Goal: Complete application form

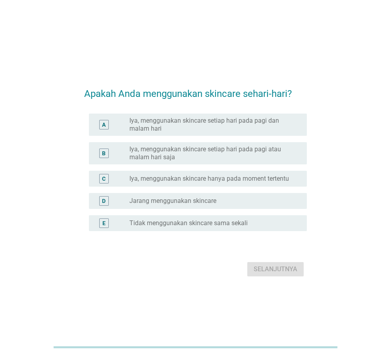
click at [233, 125] on label "Iya, menggunakan skincare setiap hari pada pagi dan malam hari" at bounding box center [211, 125] width 165 height 16
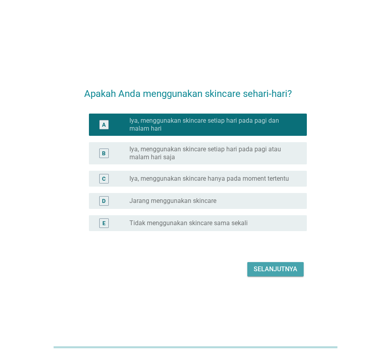
click at [271, 272] on div "Selanjutnya" at bounding box center [276, 269] width 44 height 10
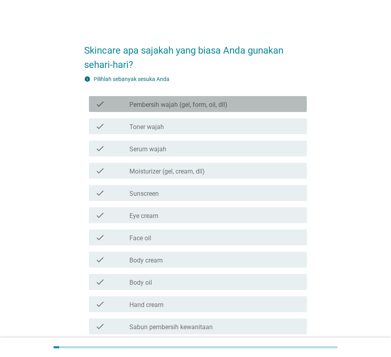
click at [181, 104] on label "Pembersih wajah (gel, form, oil, dll)" at bounding box center [178, 105] width 98 height 8
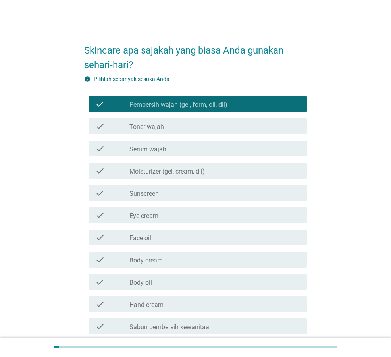
click at [172, 130] on div "check_box_outline_blank Toner wajah" at bounding box center [214, 126] width 171 height 10
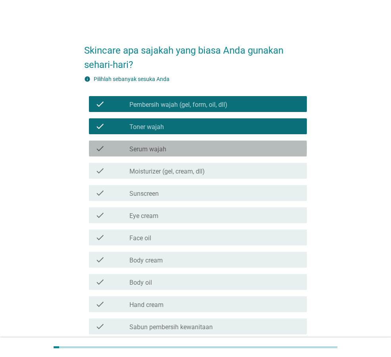
click at [164, 148] on label "Serum wajah" at bounding box center [147, 149] width 37 height 8
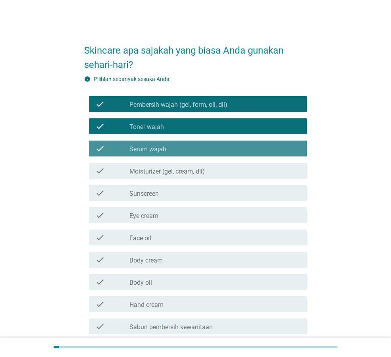
click at [164, 148] on label "Serum wajah" at bounding box center [147, 149] width 37 height 8
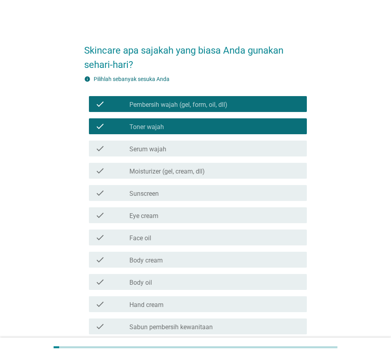
click at [163, 154] on div "check check_box_outline_blank Serum wajah" at bounding box center [198, 148] width 218 height 16
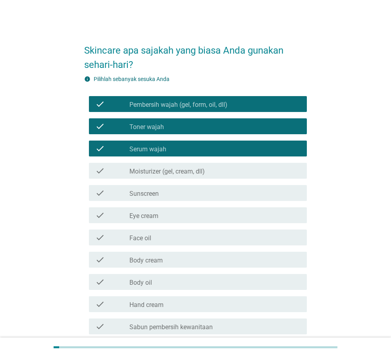
click at [163, 180] on div "check check_box_outline_blank Moisturizer (gel, cream, dll)" at bounding box center [195, 171] width 223 height 22
click at [163, 172] on label "Moisturizer (gel, cream, dll)" at bounding box center [166, 171] width 75 height 8
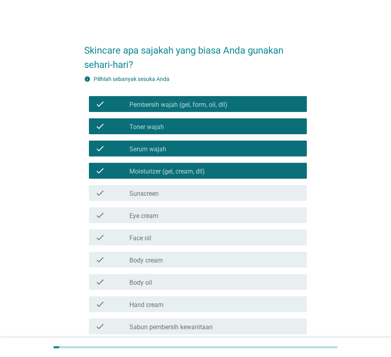
click at [159, 193] on label "Sunscreen" at bounding box center [143, 194] width 29 height 8
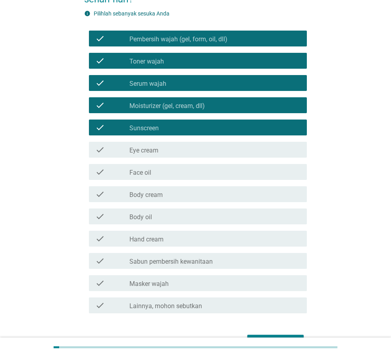
scroll to position [79, 0]
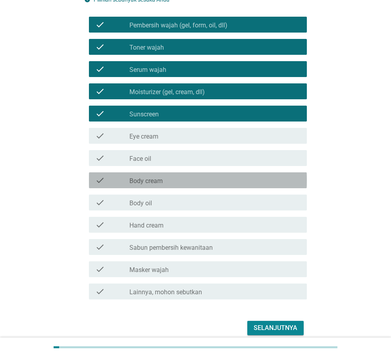
click at [160, 182] on label "Body cream" at bounding box center [145, 181] width 33 height 8
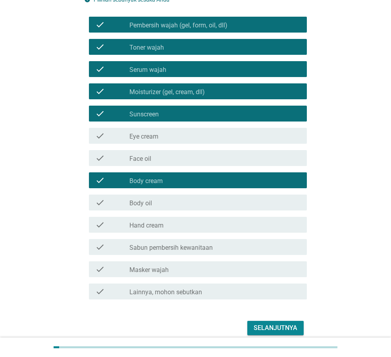
click at [166, 251] on label "Sabun pembersih kewanitaan" at bounding box center [170, 248] width 83 height 8
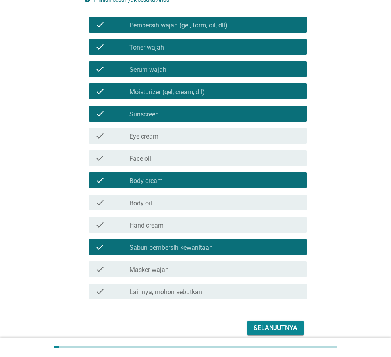
click at [196, 270] on div "check_box_outline_blank Masker wajah" at bounding box center [214, 269] width 171 height 10
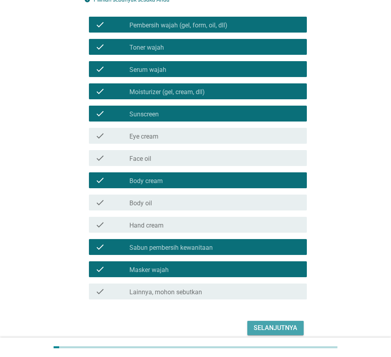
click at [287, 328] on div "Selanjutnya" at bounding box center [276, 328] width 44 height 10
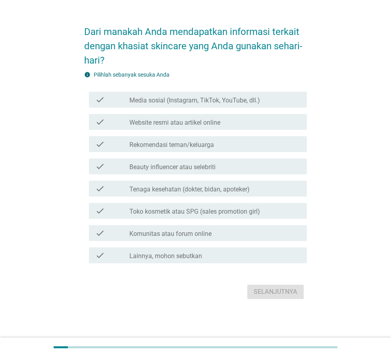
scroll to position [0, 0]
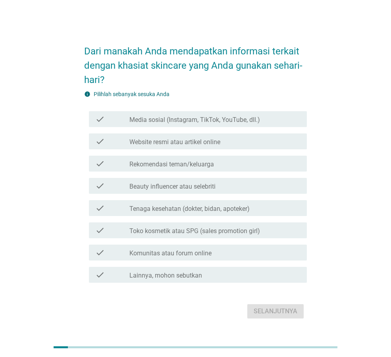
click at [200, 122] on label "Media sosial (Instagram, TikTok, YouTube, dll.)" at bounding box center [194, 120] width 131 height 8
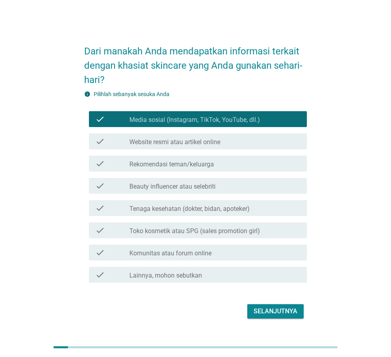
click at [185, 210] on label "Tenaga kesehatan (dokter, bidan, apoteker)" at bounding box center [189, 209] width 120 height 8
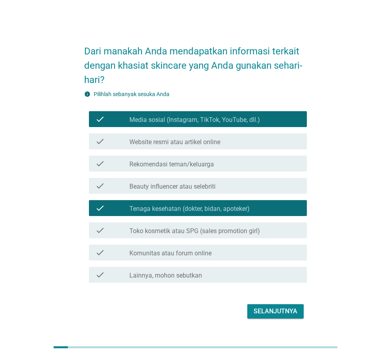
click at [183, 230] on label "Toko kosmetik atau SPG (sales promotion girl)" at bounding box center [194, 231] width 131 height 8
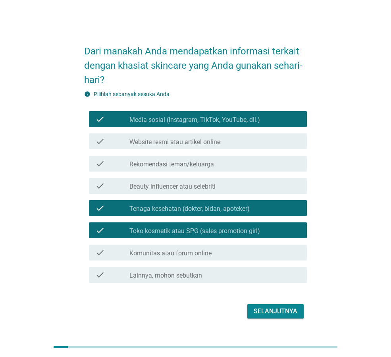
click at [263, 313] on div "Selanjutnya" at bounding box center [276, 311] width 44 height 10
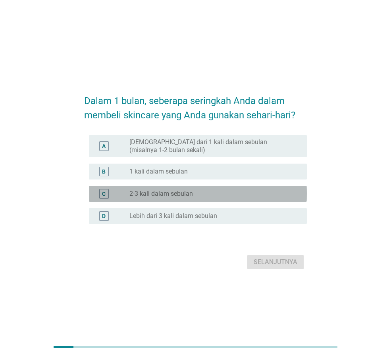
click at [183, 194] on label "2-3 kali dalam sebulan" at bounding box center [160, 194] width 63 height 8
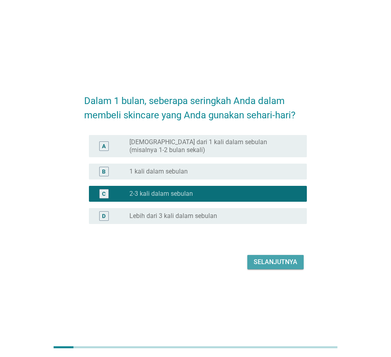
click at [270, 261] on div "Selanjutnya" at bounding box center [276, 262] width 44 height 10
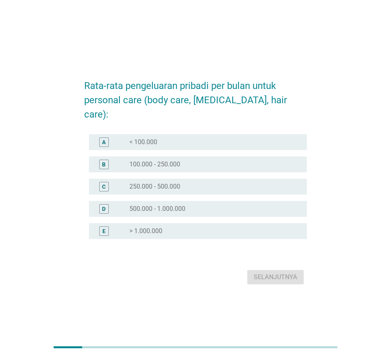
click at [178, 183] on label "250.000 - 500.000" at bounding box center [154, 187] width 51 height 8
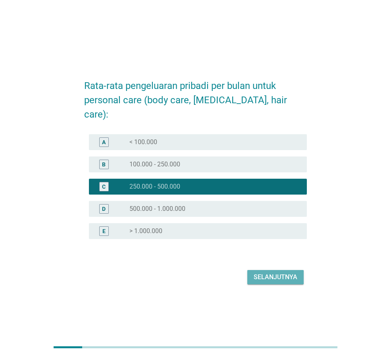
click at [265, 272] on div "Selanjutnya" at bounding box center [276, 277] width 44 height 10
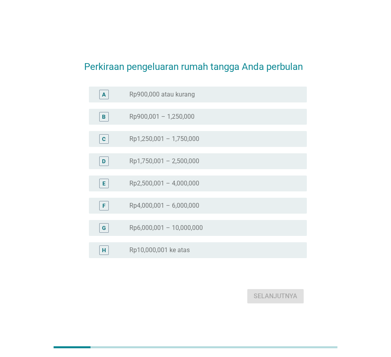
click at [180, 169] on div "D radio_button_unchecked Rp1,750,001 – 2,500,000" at bounding box center [195, 161] width 223 height 22
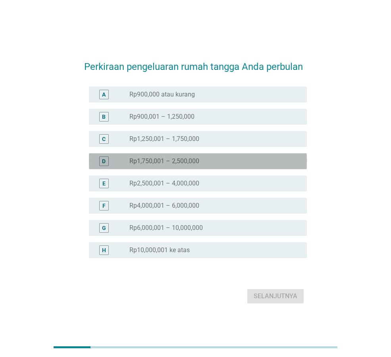
click at [181, 165] on div "radio_button_unchecked Rp1,750,001 – 2,500,000" at bounding box center [214, 161] width 171 height 10
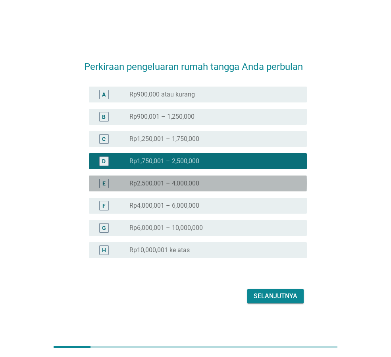
click at [181, 186] on label "Rp2,500,001 – 4,000,000" at bounding box center [164, 183] width 70 height 8
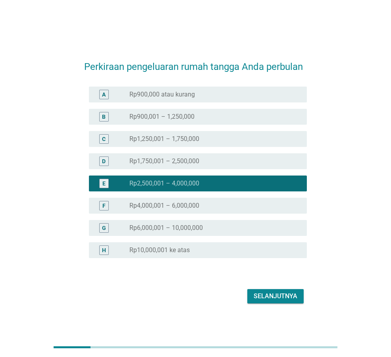
click at [264, 294] on div "Selanjutnya" at bounding box center [276, 296] width 44 height 10
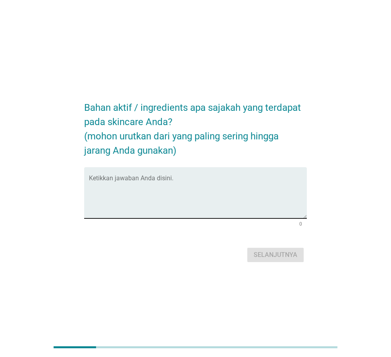
click at [192, 186] on textarea "Ketikkan jawaban Anda disini." at bounding box center [198, 198] width 218 height 42
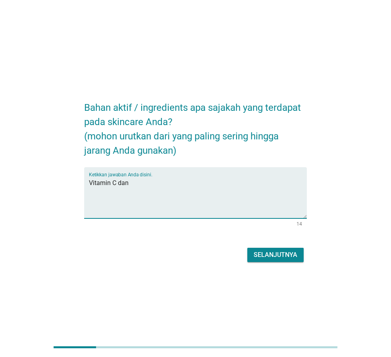
paste textarea "[MEDICAL_DATA]"
type textarea "Vitamin C dan [MEDICAL_DATA]"
click at [265, 258] on div "Selanjutnya" at bounding box center [276, 255] width 44 height 10
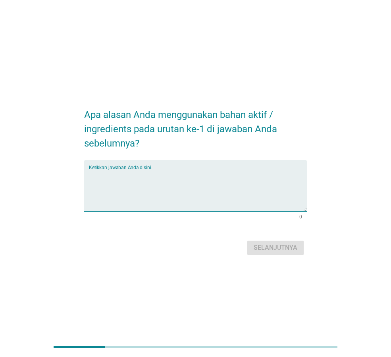
click at [211, 187] on textarea "Ketikkan jawaban Anda disini." at bounding box center [198, 190] width 218 height 42
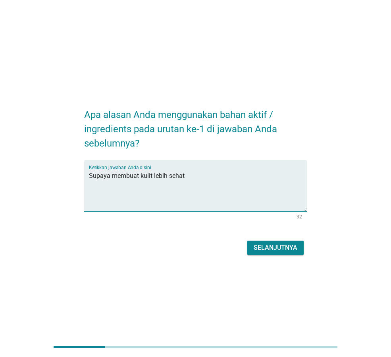
type textarea "Supaya membuat kulit lebih sehat"
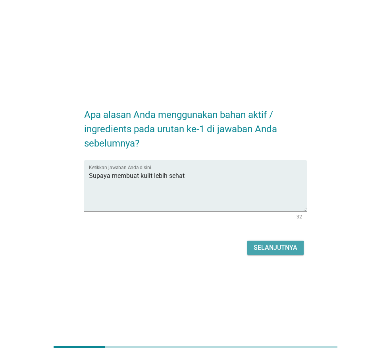
click at [273, 246] on div "Selanjutnya" at bounding box center [276, 248] width 44 height 10
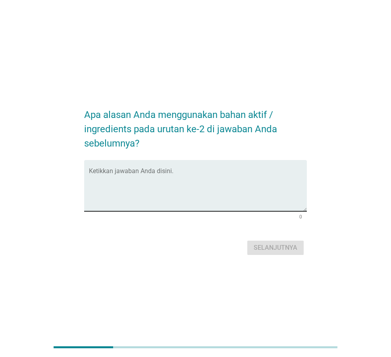
click at [186, 174] on textarea "Ketikkan jawaban Anda disini." at bounding box center [198, 190] width 218 height 42
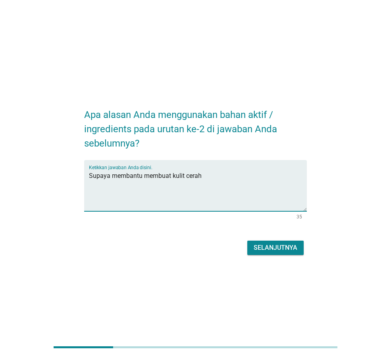
type textarea "Supaya membantu membuat kulit cerah"
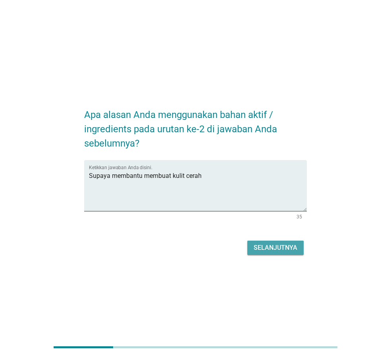
click at [251, 251] on button "Selanjutnya" at bounding box center [275, 247] width 56 height 14
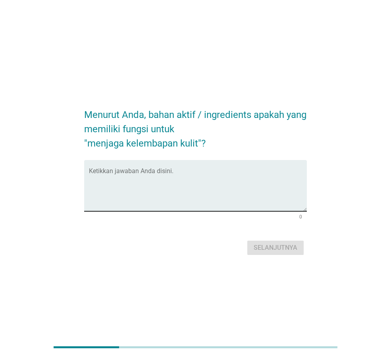
click at [210, 178] on textarea "Ketikkan jawaban Anda disini." at bounding box center [198, 190] width 218 height 42
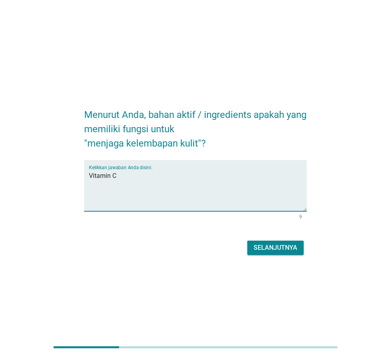
type textarea "Vitamin C"
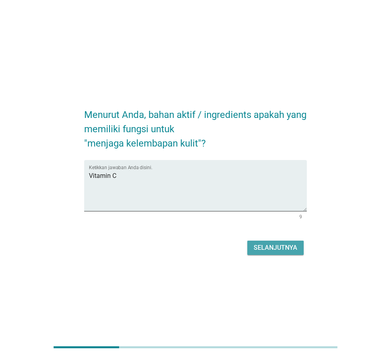
click at [258, 246] on div "Selanjutnya" at bounding box center [276, 248] width 44 height 10
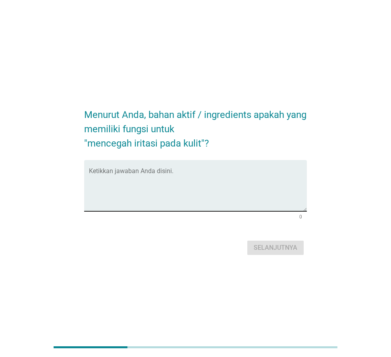
click at [211, 185] on textarea "Ketikkan jawaban Anda disini." at bounding box center [198, 190] width 218 height 42
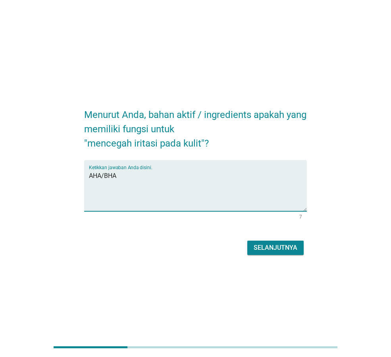
type textarea "AHA/BHA"
click at [279, 252] on div "Selanjutnya" at bounding box center [276, 248] width 44 height 10
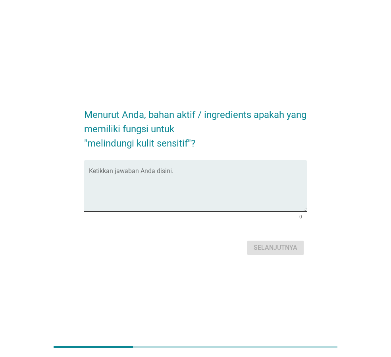
click at [120, 179] on textarea "Ketikkan jawaban Anda disini." at bounding box center [198, 190] width 218 height 42
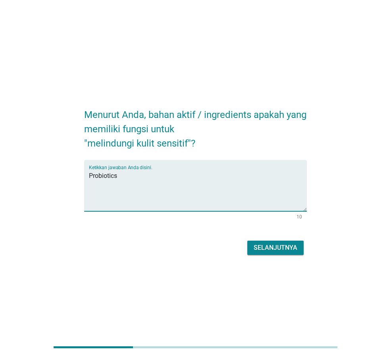
type textarea "Probiotics"
click at [142, 257] on div "Menurut Anda, bahan aktif / ingredients apakah yang memiliki fungsi untuk "meli…" at bounding box center [195, 178] width 235 height 170
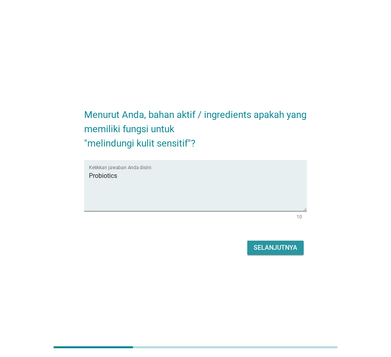
click at [283, 254] on button "Selanjutnya" at bounding box center [275, 247] width 56 height 14
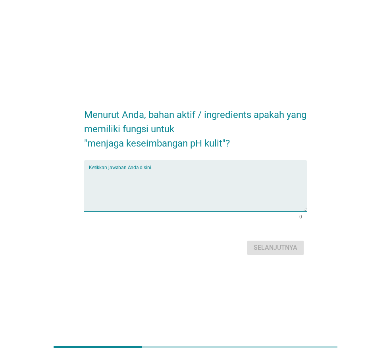
click at [119, 173] on textarea "Ketikkan jawaban Anda disini." at bounding box center [198, 190] width 218 height 42
type textarea "Ceramide"
click at [285, 247] on div "Selanjutnya" at bounding box center [276, 248] width 44 height 10
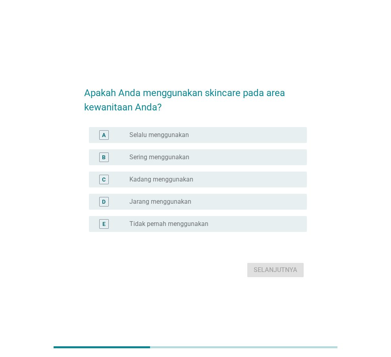
click at [190, 136] on div "radio_button_unchecked Selalu menggunakan" at bounding box center [211, 135] width 165 height 8
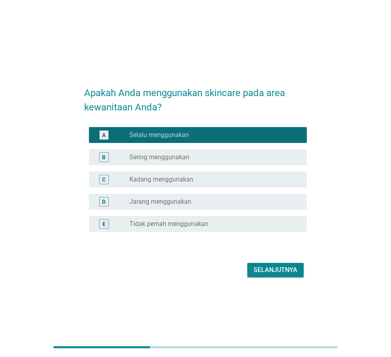
click at [272, 273] on div "Selanjutnya" at bounding box center [276, 270] width 44 height 10
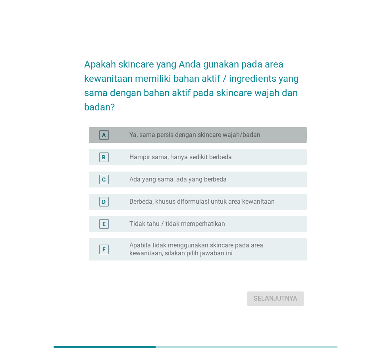
click at [234, 140] on div "A radio_button_unchecked Ya, sama persis dengan skincare wajah/badan" at bounding box center [198, 135] width 218 height 16
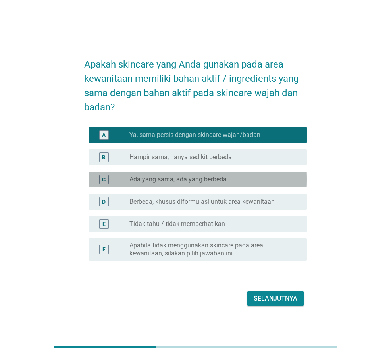
click at [230, 186] on div "C radio_button_unchecked Ada yang sama, ada yang berbeda" at bounding box center [198, 179] width 218 height 16
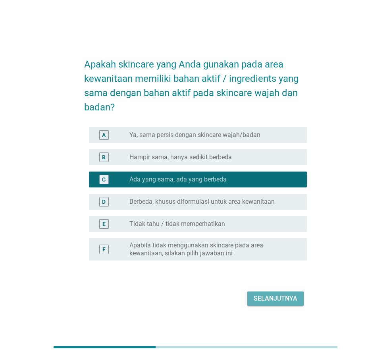
click at [265, 296] on div "Selanjutnya" at bounding box center [276, 299] width 44 height 10
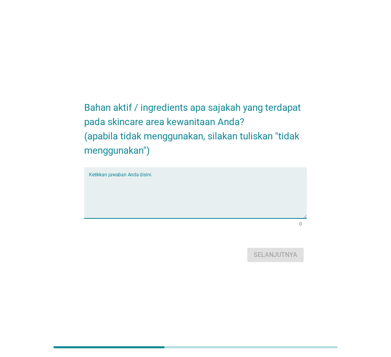
click at [148, 192] on textarea "Ketikkan jawaban Anda disini." at bounding box center [198, 198] width 218 height 42
type textarea "chamomile, bengkoang, daun sirih"
click at [288, 258] on div "Selanjutnya" at bounding box center [276, 255] width 44 height 10
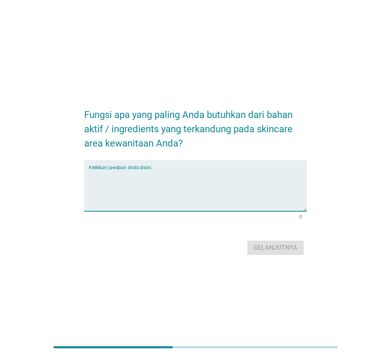
click at [164, 188] on textarea "Ketikkan jawaban Anda disini." at bounding box center [198, 190] width 218 height 42
type textarea "daun sirih"
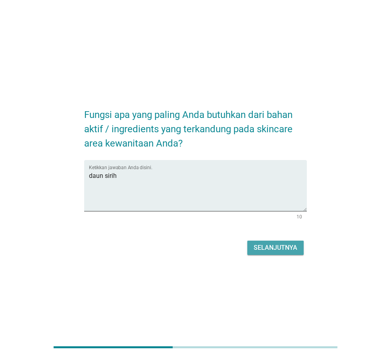
click at [285, 249] on div "Selanjutnya" at bounding box center [276, 248] width 44 height 10
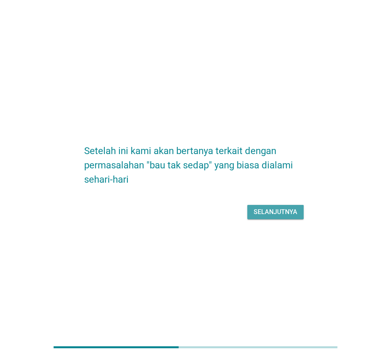
click at [270, 214] on div "Selanjutnya" at bounding box center [276, 212] width 44 height 10
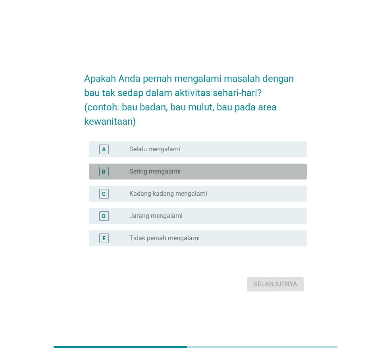
click at [200, 178] on div "B radio_button_unchecked Sering mengalami" at bounding box center [198, 171] width 218 height 16
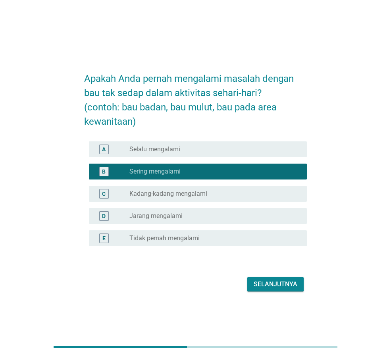
click at [269, 285] on div "Selanjutnya" at bounding box center [276, 284] width 44 height 10
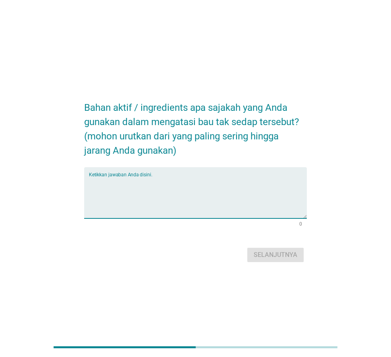
click at [193, 196] on textarea "Ketikkan jawaban Anda disini." at bounding box center [198, 198] width 218 height 42
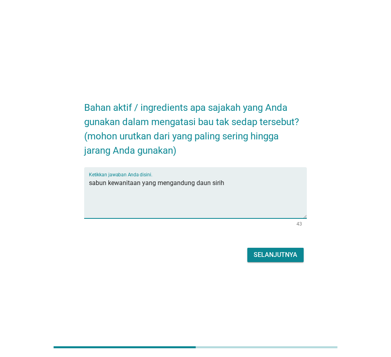
type textarea "sabun kewanitaan yang mengandung daun sirih"
click at [285, 250] on button "Selanjutnya" at bounding box center [275, 255] width 56 height 14
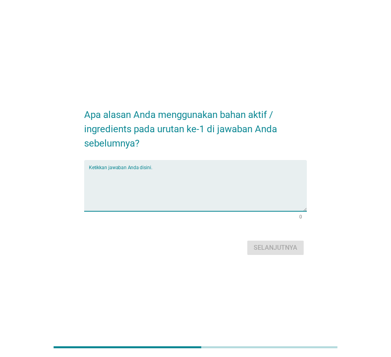
click at [150, 183] on textarea "Ketikkan jawaban Anda disini." at bounding box center [198, 190] width 218 height 42
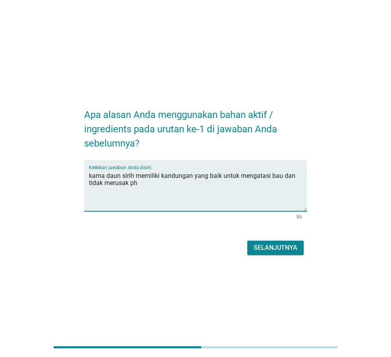
type textarea "karna daun sirih memiliki kandungan yang baik untuk mengatasi bau dan tidak mer…"
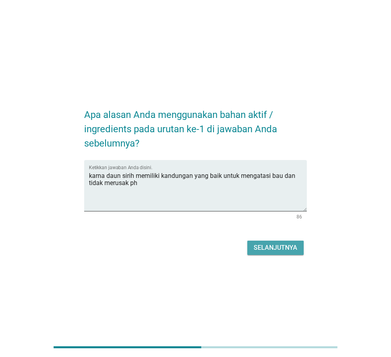
click at [289, 245] on div "Selanjutnya" at bounding box center [276, 248] width 44 height 10
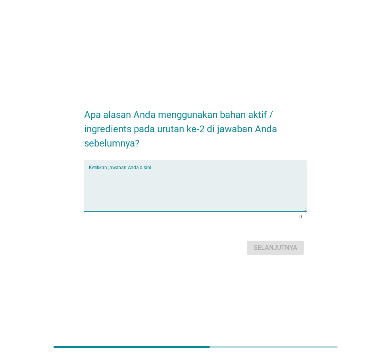
click at [196, 187] on textarea "Ketikkan jawaban Anda disini." at bounding box center [198, 190] width 218 height 42
type textarea "karna bisa menyamarkan bau"
click at [278, 246] on div "Selanjutnya" at bounding box center [276, 248] width 44 height 10
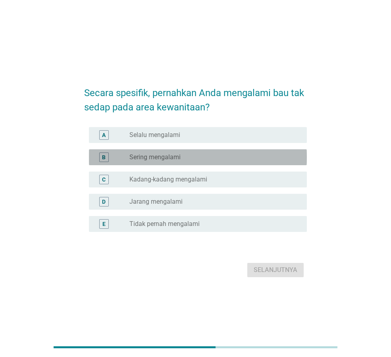
click at [167, 160] on label "Sering mengalami" at bounding box center [154, 157] width 51 height 8
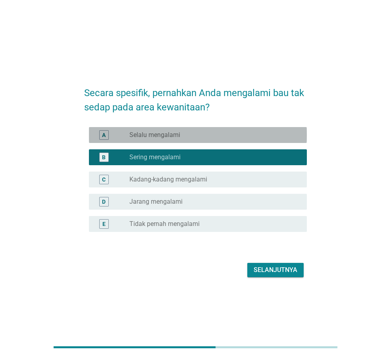
click at [174, 135] on label "Selalu mengalami" at bounding box center [154, 135] width 51 height 8
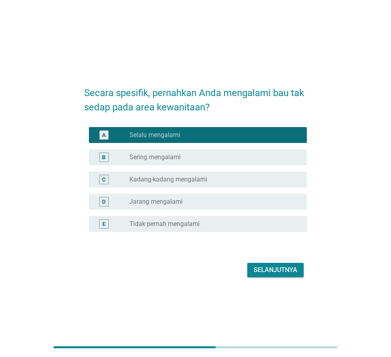
click at [156, 179] on label "Kadang-kadang mengalami" at bounding box center [168, 179] width 78 height 8
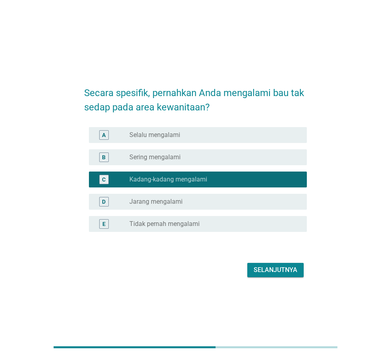
click at [162, 158] on label "Sering mengalami" at bounding box center [154, 157] width 51 height 8
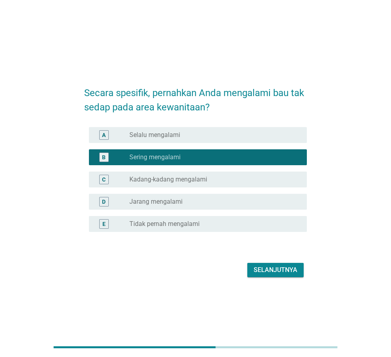
click at [256, 273] on div "Selanjutnya" at bounding box center [276, 270] width 44 height 10
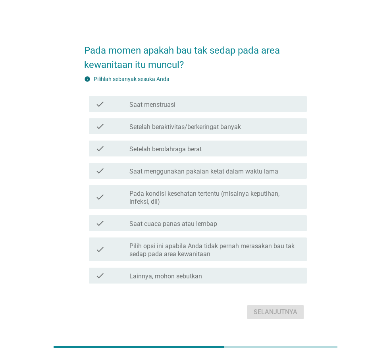
click at [177, 108] on div "check_box_outline_blank Saat menstruasi" at bounding box center [214, 104] width 171 height 10
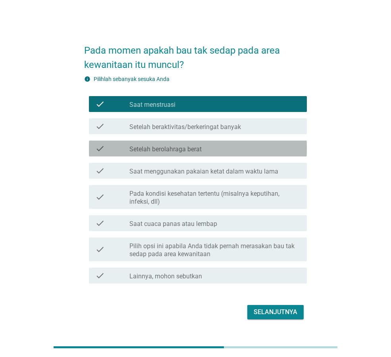
click at [181, 150] on label "Setelah berolahraga berat" at bounding box center [165, 149] width 72 height 8
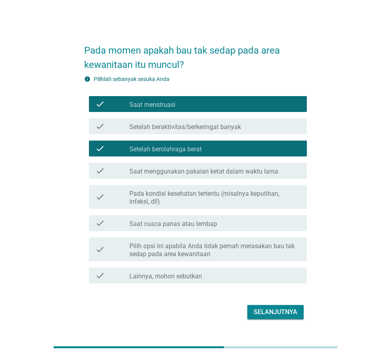
click at [181, 150] on label "Setelah berolahraga berat" at bounding box center [165, 149] width 72 height 8
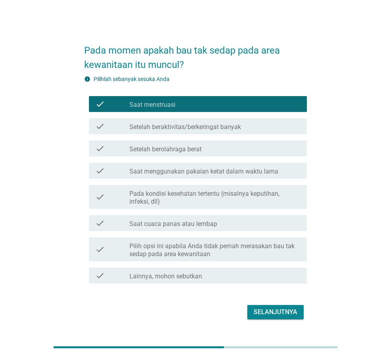
click at [191, 130] on label "Setelah beraktivitas/berkeringat banyak" at bounding box center [184, 127] width 111 height 8
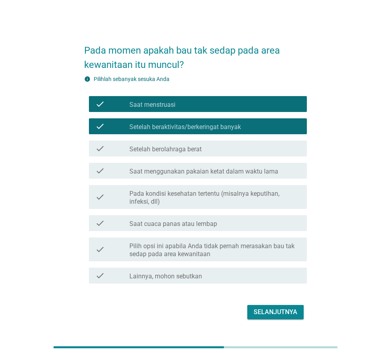
click at [180, 202] on label "Pada kondisi kesehatan tertentu (misalnya keputihan, infeksi, dll)" at bounding box center [214, 198] width 171 height 16
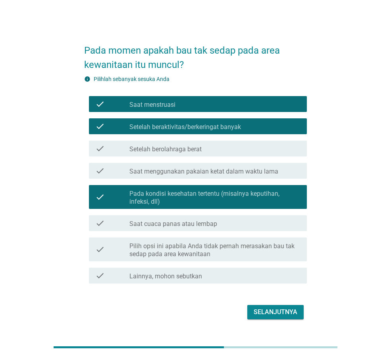
click at [263, 321] on div "Selanjutnya" at bounding box center [195, 311] width 223 height 19
click at [269, 313] on div "Selanjutnya" at bounding box center [276, 312] width 44 height 10
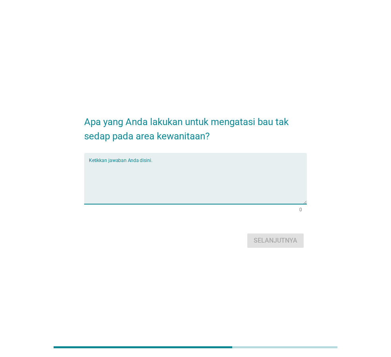
click at [169, 177] on textarea "Ketikkan jawaban Anda disini." at bounding box center [198, 183] width 218 height 42
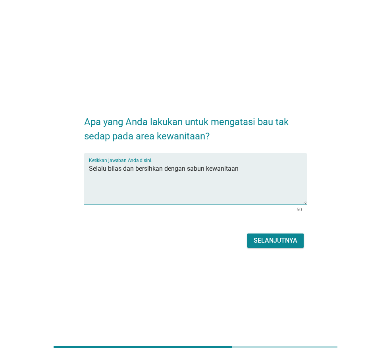
type textarea "Selalu bilas dan bersihkan dengan sabun kewanitaan"
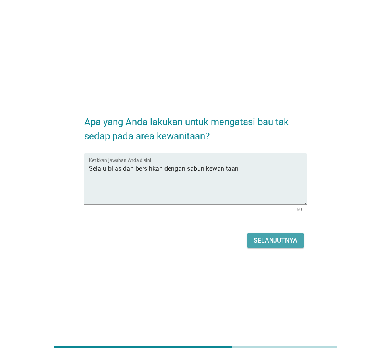
click at [283, 239] on div "Selanjutnya" at bounding box center [276, 241] width 44 height 10
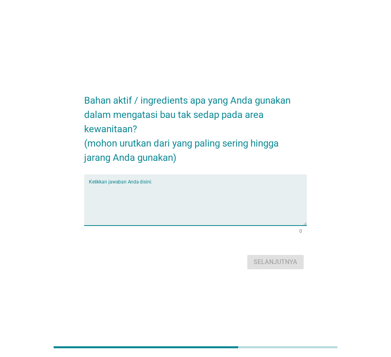
click at [160, 199] on textarea "Ketikkan jawaban Anda disini." at bounding box center [198, 205] width 218 height 42
type textarea "[PERSON_NAME]"
click at [288, 259] on div "Selanjutnya" at bounding box center [276, 262] width 44 height 10
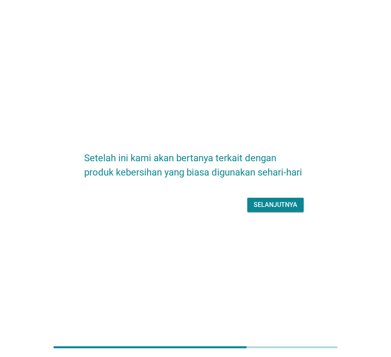
click at [267, 210] on button "Selanjutnya" at bounding box center [275, 205] width 56 height 14
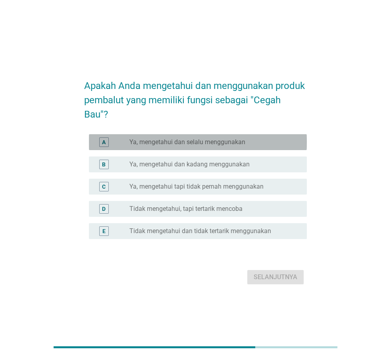
click at [199, 144] on label "Ya, mengetahui dan selalu menggunakan" at bounding box center [187, 142] width 116 height 8
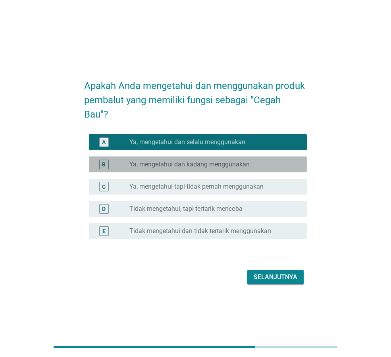
click at [200, 165] on label "Ya, mengetahui dan kadang menggunakan" at bounding box center [189, 164] width 120 height 8
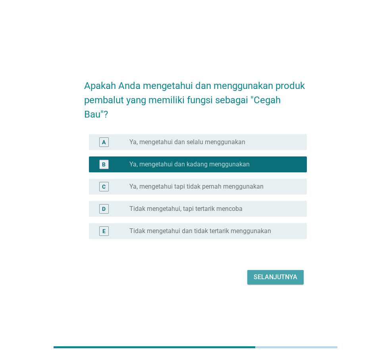
click at [273, 278] on div "Selanjutnya" at bounding box center [276, 277] width 44 height 10
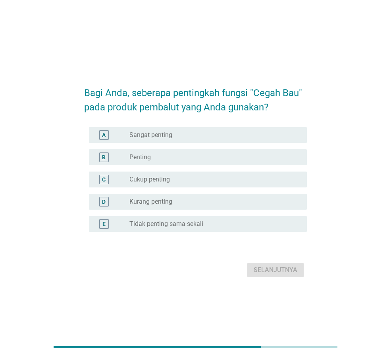
click at [199, 136] on div "radio_button_unchecked Sangat penting" at bounding box center [211, 135] width 165 height 8
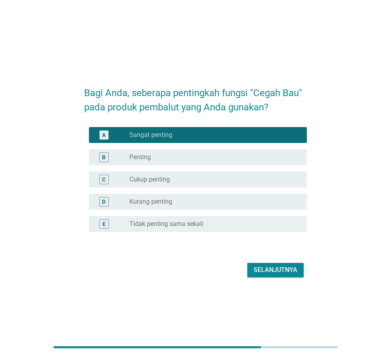
click at [272, 275] on button "Selanjutnya" at bounding box center [275, 270] width 56 height 14
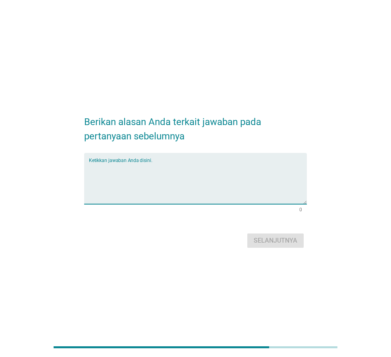
click at [185, 174] on textarea "Ketikkan jawaban Anda disini." at bounding box center [198, 183] width 218 height 42
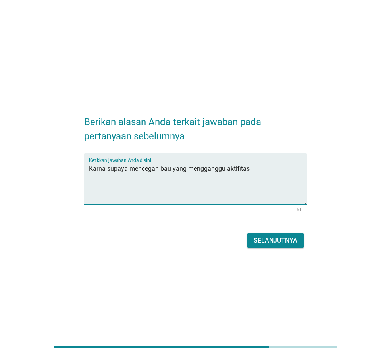
type textarea "Karna supaya mencegah bau yang mengganggu aktifitas"
click at [275, 232] on div "Selanjutnya" at bounding box center [195, 240] width 223 height 19
click at [275, 239] on div "Selanjutnya" at bounding box center [276, 241] width 44 height 10
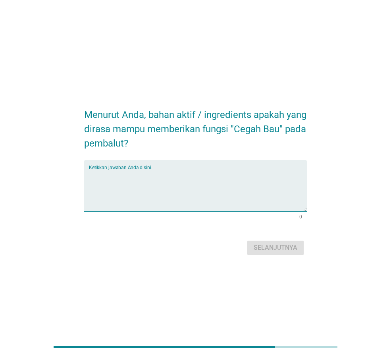
click at [188, 182] on textarea "Ketikkan jawaban Anda disini." at bounding box center [198, 190] width 218 height 42
type textarea "[PERSON_NAME]"
click at [272, 252] on div "Selanjutnya" at bounding box center [276, 248] width 44 height 10
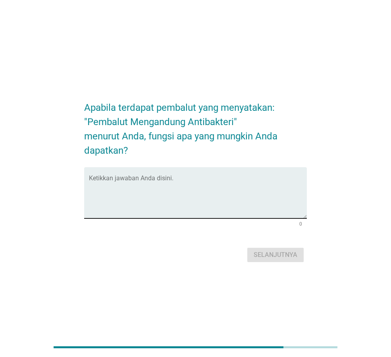
click at [201, 193] on textarea "Ketikkan jawaban Anda disini." at bounding box center [198, 198] width 218 height 42
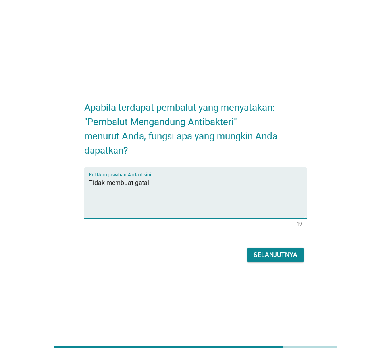
type textarea "Tidak membuat gatal"
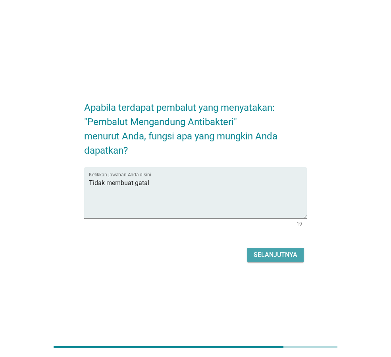
click at [268, 251] on div "Selanjutnya" at bounding box center [276, 255] width 44 height 10
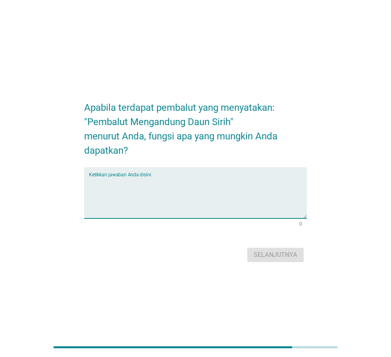
click at [175, 177] on textarea "Ketikkan jawaban Anda disini." at bounding box center [198, 198] width 218 height 42
type textarea "Tidak terkena jamur"
click at [279, 255] on div "Selanjutnya" at bounding box center [276, 255] width 44 height 10
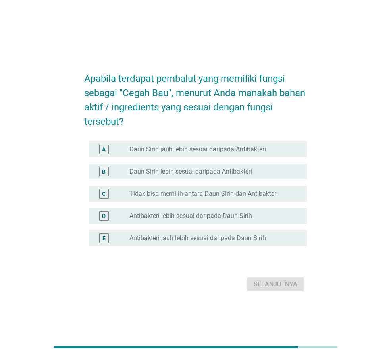
click at [223, 147] on label "Daun Sirih jauh lebih sesuai daripada Antibakteri" at bounding box center [197, 149] width 136 height 8
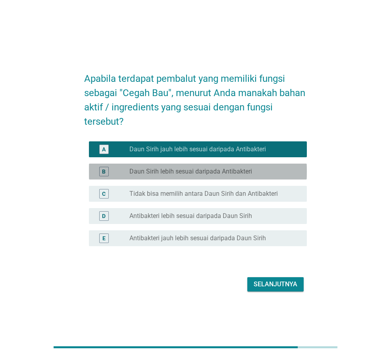
click at [227, 170] on label "Daun Sirih lebih sesuai daripada Antibakteri" at bounding box center [190, 171] width 123 height 8
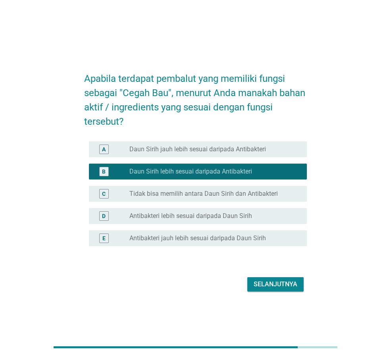
click at [227, 148] on label "Daun Sirih jauh lebih sesuai daripada Antibakteri" at bounding box center [197, 149] width 136 height 8
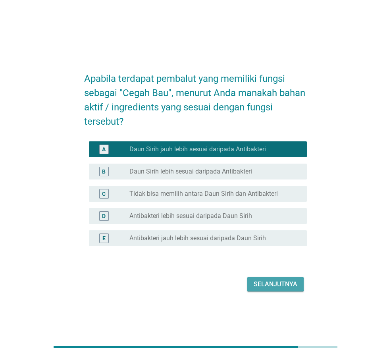
click at [283, 283] on div "Selanjutnya" at bounding box center [276, 284] width 44 height 10
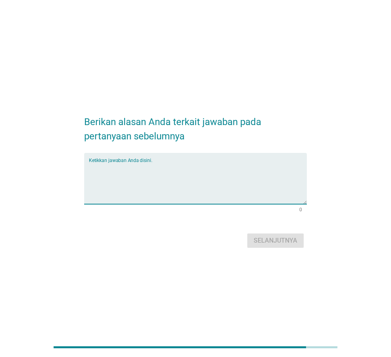
click at [181, 182] on textarea "Ketikkan jawaban Anda disini." at bounding box center [198, 183] width 218 height 42
type textarea "Karna memakai bahan alami"
click at [291, 235] on button "Selanjutnya" at bounding box center [275, 240] width 56 height 14
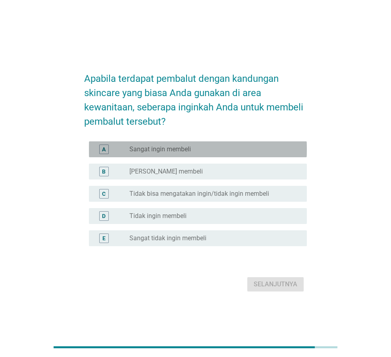
click at [197, 151] on div "radio_button_unchecked Sangat ingin membeli" at bounding box center [211, 149] width 165 height 8
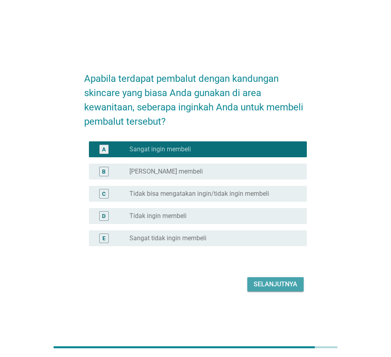
click at [278, 283] on div "Selanjutnya" at bounding box center [276, 284] width 44 height 10
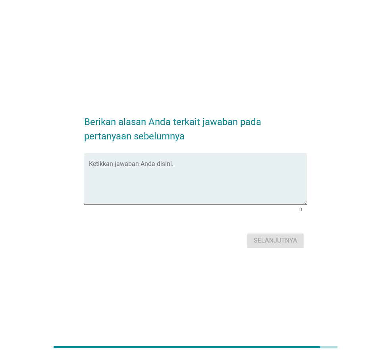
click at [190, 170] on textarea "Ketikkan jawaban Anda disini." at bounding box center [198, 183] width 218 height 42
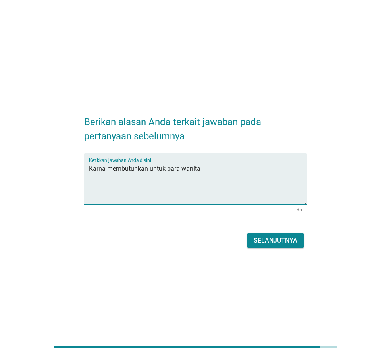
type textarea "Karna membutuhkan untuk para wanita"
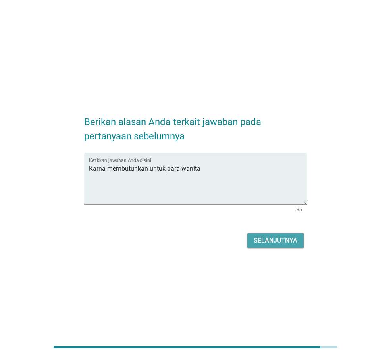
click at [274, 238] on div "Selanjutnya" at bounding box center [276, 241] width 44 height 10
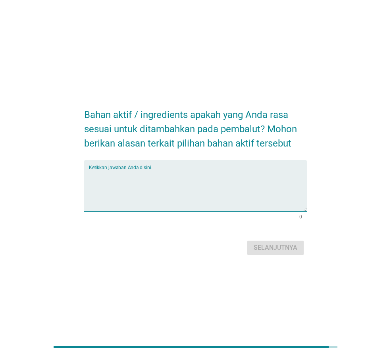
click at [165, 185] on textarea "Ketikkan jawaban Anda disini." at bounding box center [198, 190] width 218 height 42
type textarea "P"
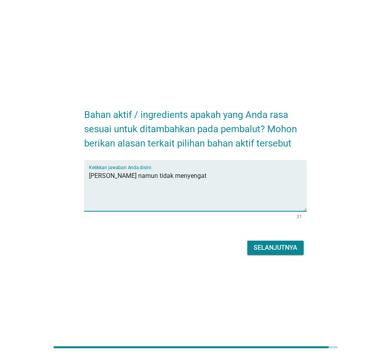
type textarea "[PERSON_NAME] namun tidak menyengat"
click at [262, 247] on div "Selanjutnya" at bounding box center [276, 248] width 44 height 10
